Goal: Communication & Community: Answer question/provide support

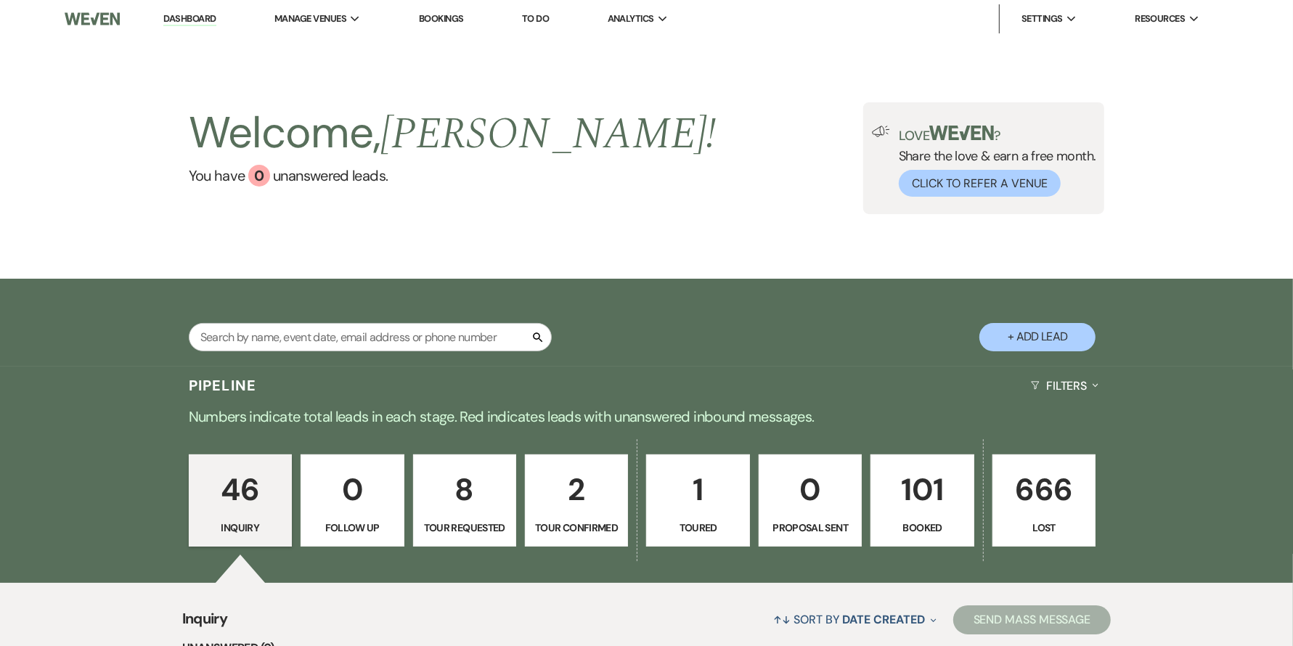
click at [935, 500] on p "101" at bounding box center [922, 490] width 84 height 49
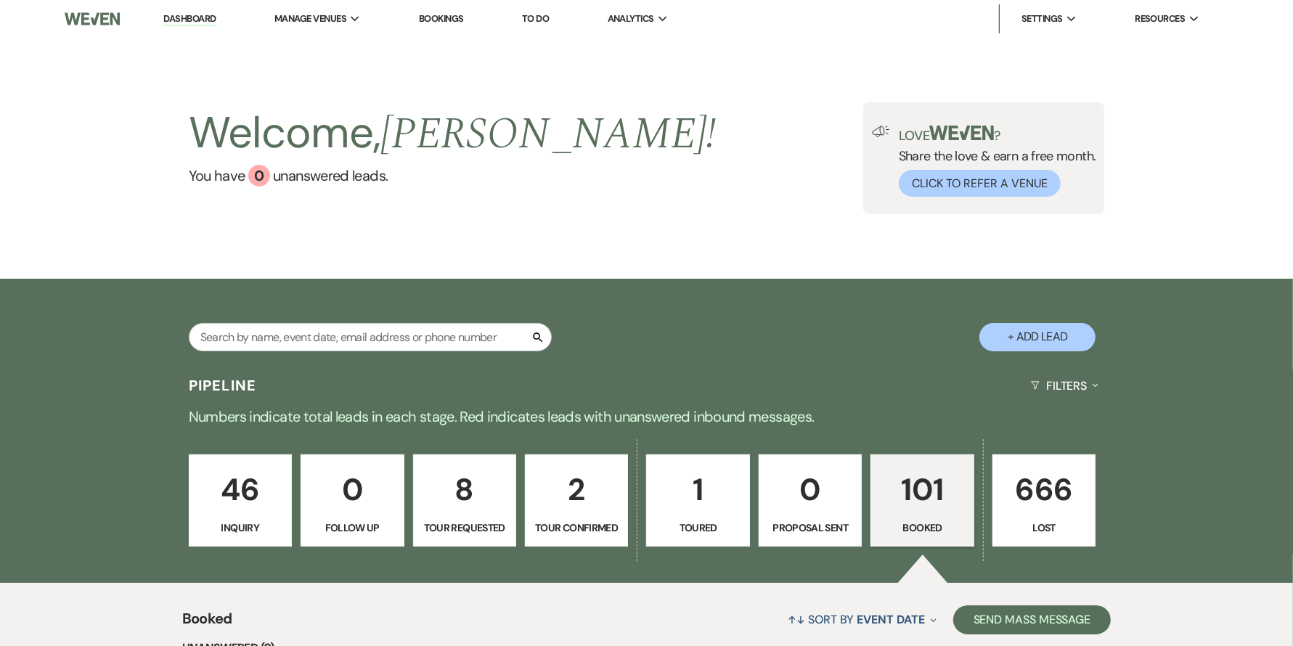
scroll to position [478, 0]
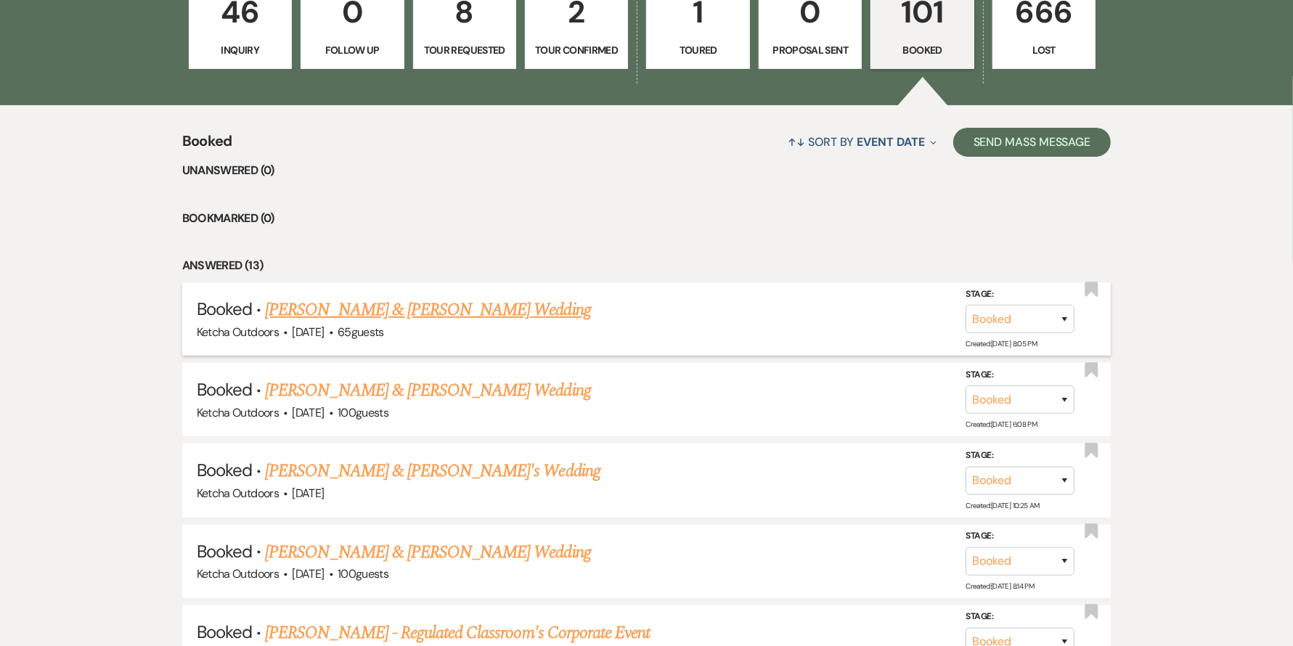
click at [469, 306] on link "[PERSON_NAME] & [PERSON_NAME] Wedding" at bounding box center [427, 310] width 325 height 26
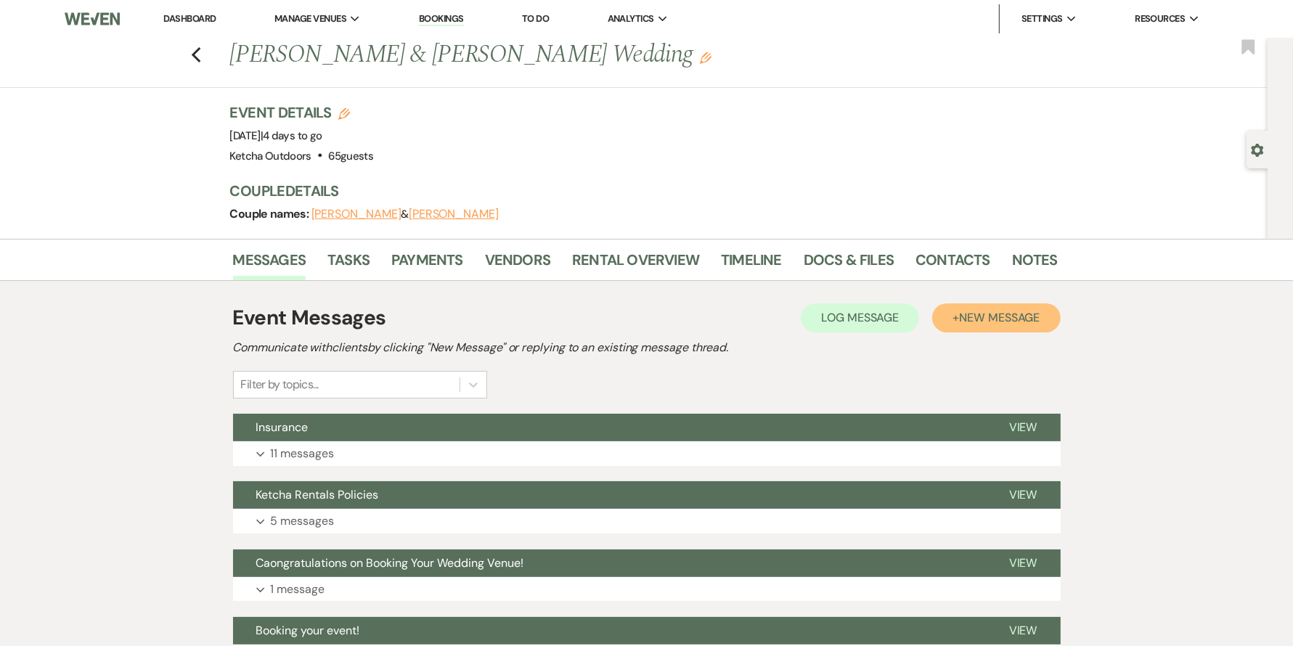
click at [1004, 322] on span "New Message" at bounding box center [999, 317] width 81 height 15
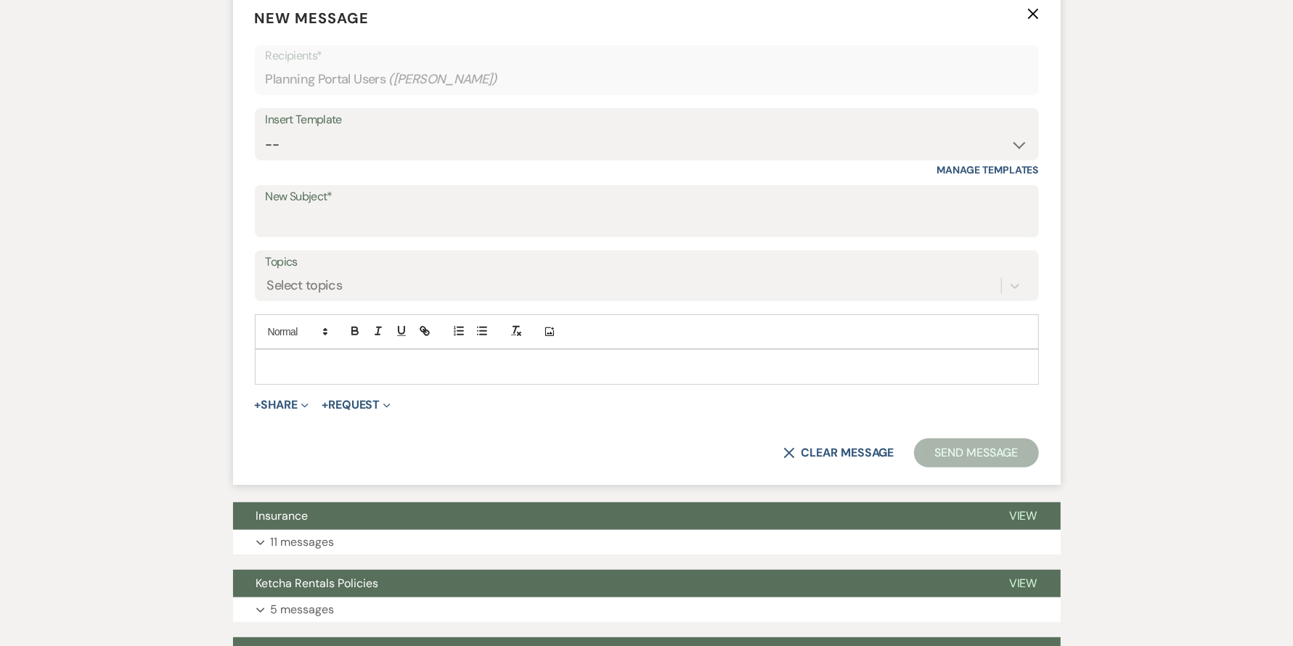
scroll to position [455, 0]
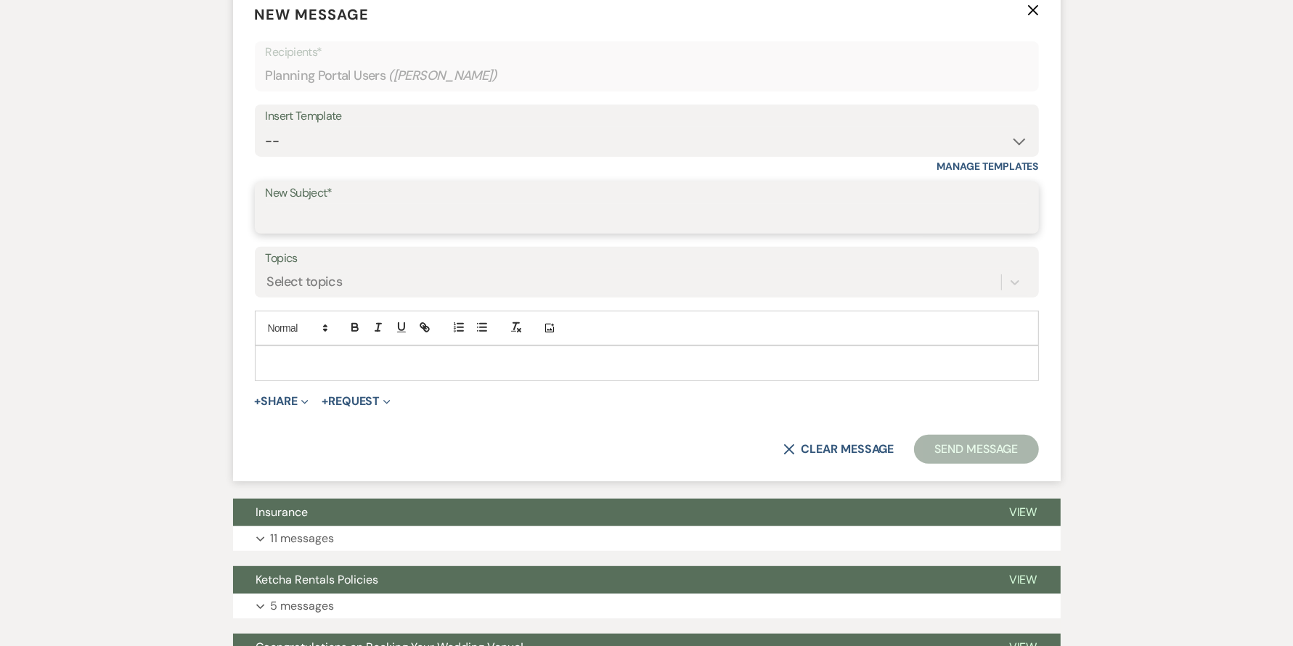
click at [359, 209] on input "New Subject*" at bounding box center [647, 218] width 763 height 28
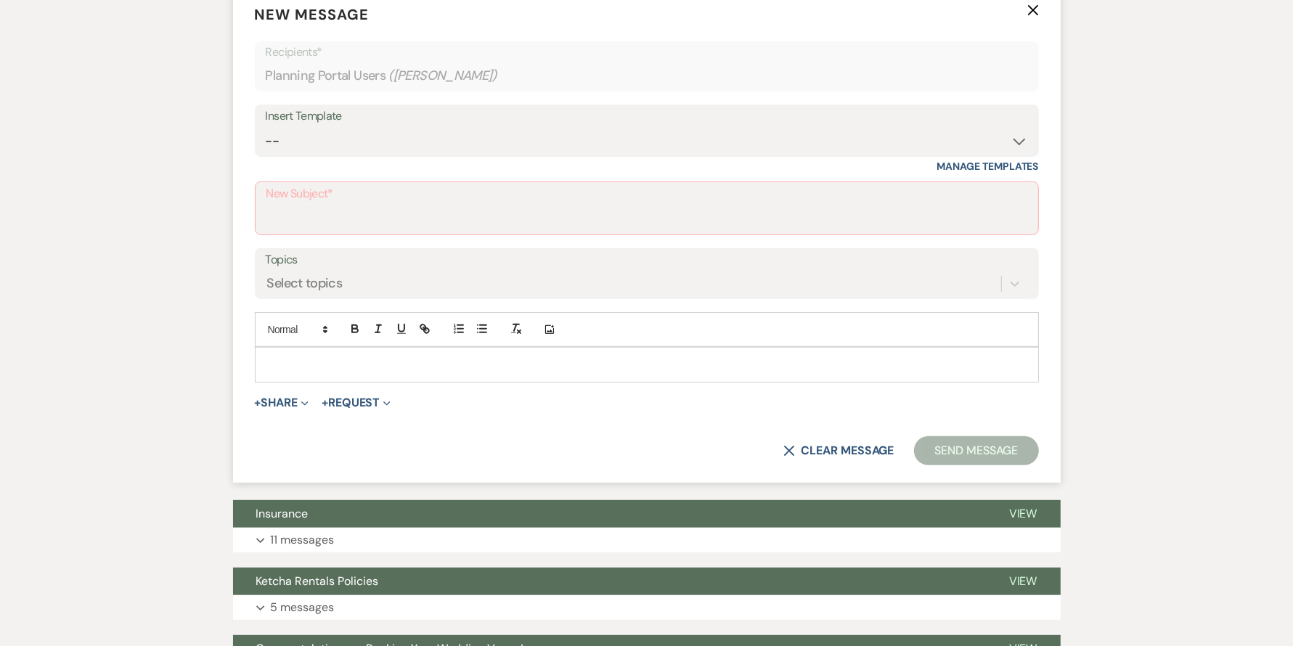
click at [277, 361] on p at bounding box center [647, 365] width 761 height 16
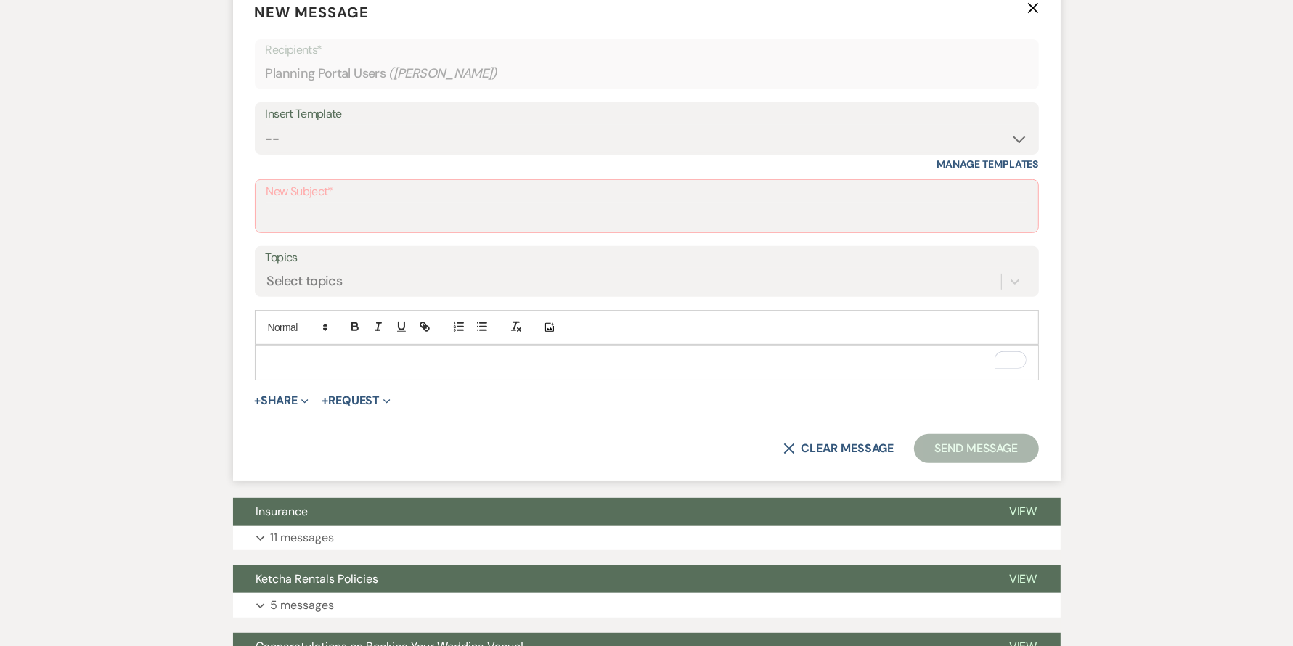
click at [394, 199] on label "New Subject*" at bounding box center [647, 192] width 761 height 21
click at [394, 203] on input "New Subject*" at bounding box center [647, 217] width 761 height 28
type input "Key Pick Up"
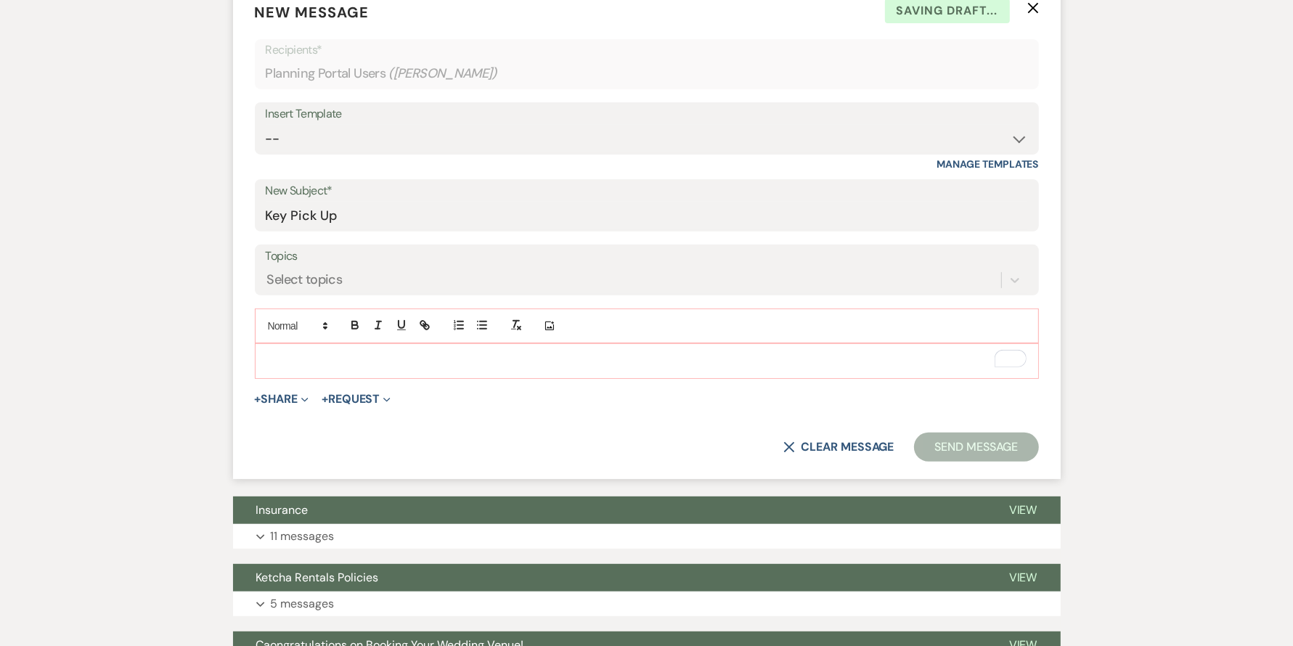
click at [325, 357] on p "To enrich screen reader interactions, please activate Accessibility in Grammarl…" at bounding box center [647, 361] width 761 height 16
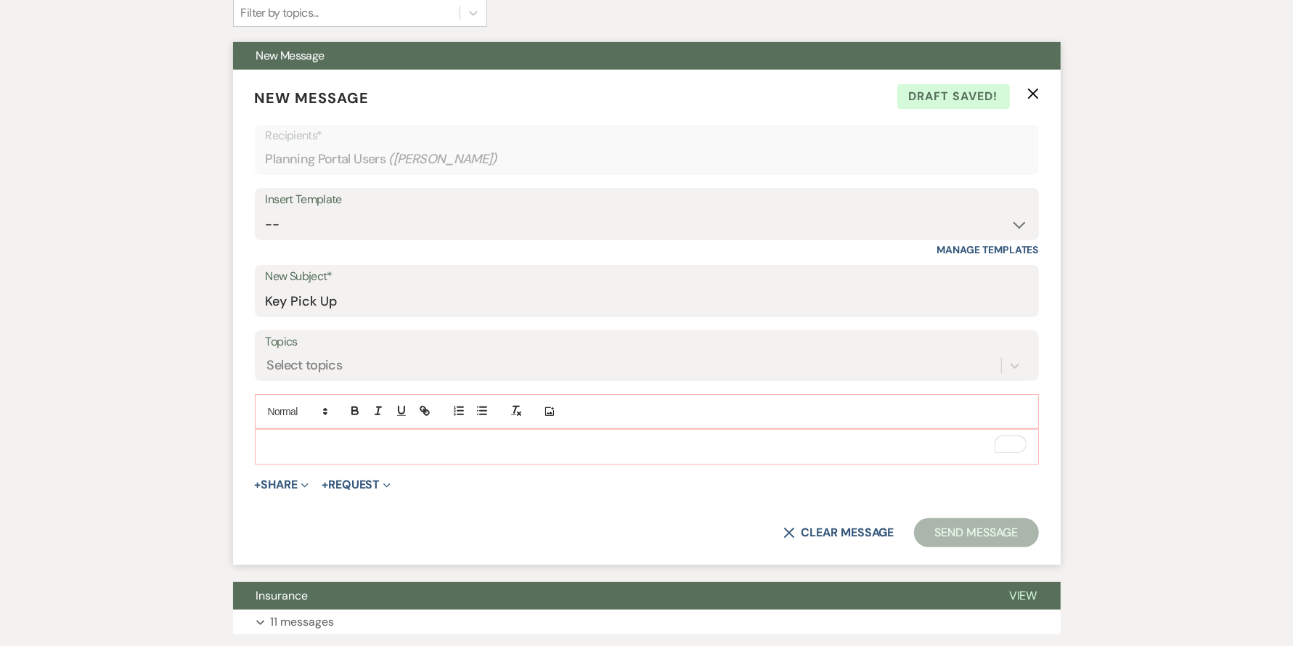
scroll to position [385, 0]
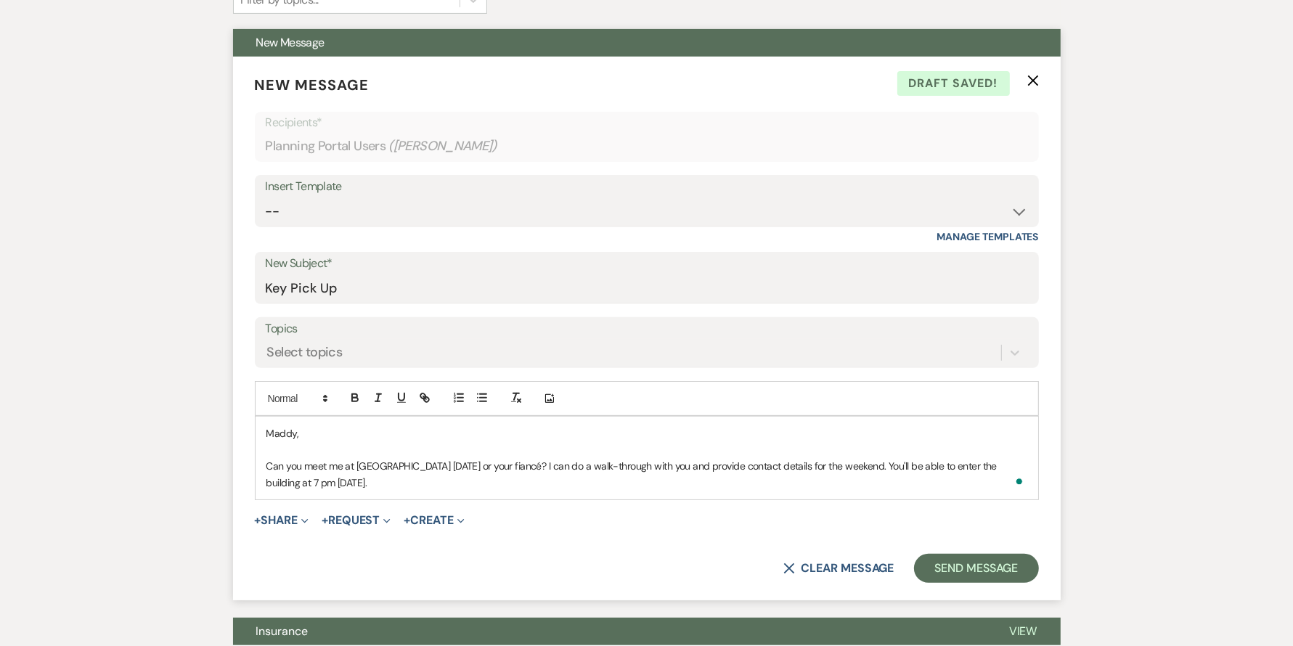
click at [331, 482] on p "Can you meet me at [GEOGRAPHIC_DATA] [DATE] or your fiancé? I can do a walk-thr…" at bounding box center [647, 474] width 761 height 33
click at [426, 485] on p "Can you meet me at [GEOGRAPHIC_DATA] [DATE] or your fiancé? I can do a walk-thr…" at bounding box center [647, 474] width 761 height 33
drag, startPoint x: 428, startPoint y: 485, endPoint x: 406, endPoint y: 483, distance: 22.6
click at [406, 483] on p "Can you meet me at [GEOGRAPHIC_DATA] [DATE] or your fiancé? I can do a walk-thr…" at bounding box center [647, 474] width 761 height 33
click at [535, 478] on p "Can you meet me at [GEOGRAPHIC_DATA] [DATE] or your fiancé? I can do a walk-thr…" at bounding box center [647, 474] width 761 height 33
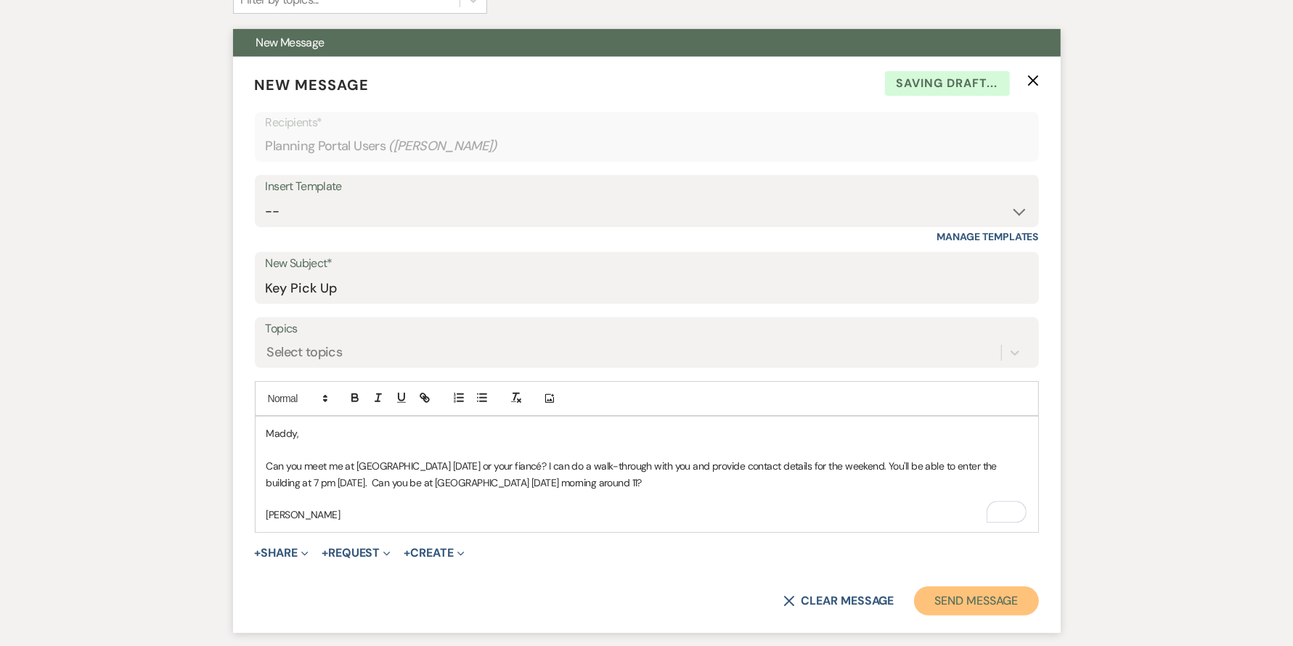
click at [951, 600] on button "Send Message" at bounding box center [976, 601] width 124 height 29
